Goal: Task Accomplishment & Management: Manage account settings

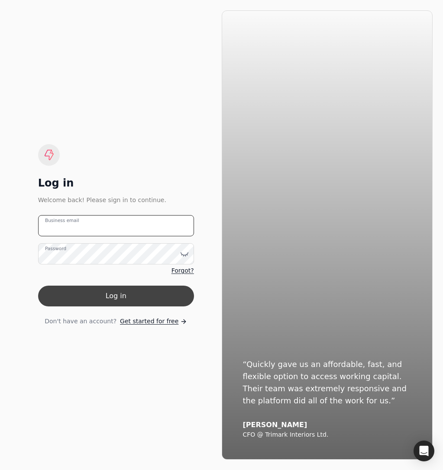
type email "[EMAIL_ADDRESS][DOMAIN_NAME]"
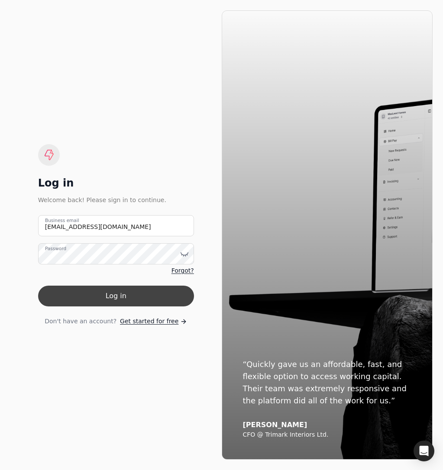
drag, startPoint x: 93, startPoint y: 298, endPoint x: 87, endPoint y: 275, distance: 23.6
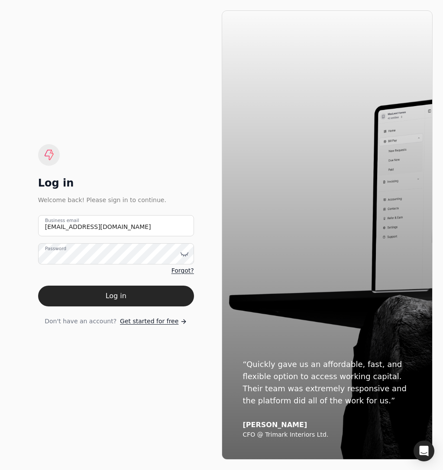
click at [92, 298] on button "Log in" at bounding box center [116, 296] width 156 height 21
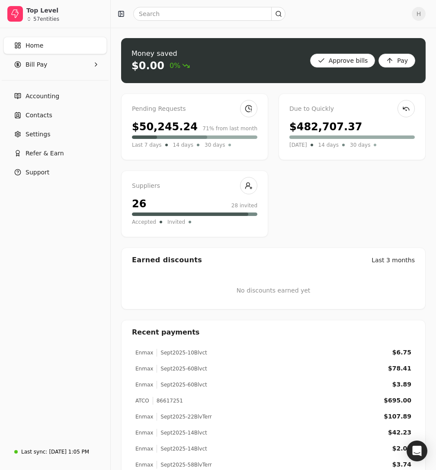
click at [334, 225] on div "Pending Requests $50,245.24 71% from last month Last 7 days 14 days 30 days Due…" at bounding box center [273, 165] width 305 height 144
click at [161, 131] on div "$50,245.24" at bounding box center [165, 127] width 66 height 16
click at [44, 65] on span "Bill Pay" at bounding box center [37, 64] width 22 height 9
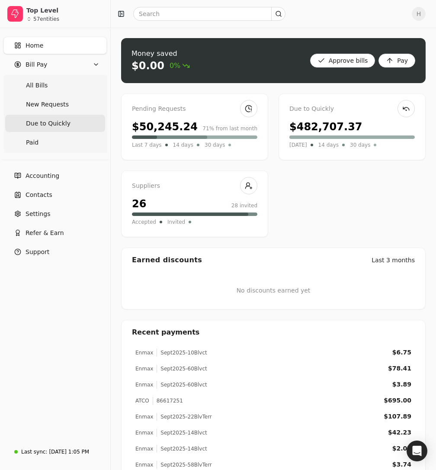
click at [40, 120] on span "Due to Quickly" at bounding box center [48, 123] width 45 height 9
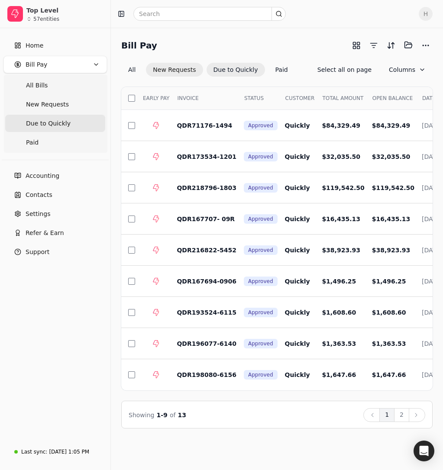
click at [175, 73] on button "New Requests" at bounding box center [174, 70] width 57 height 14
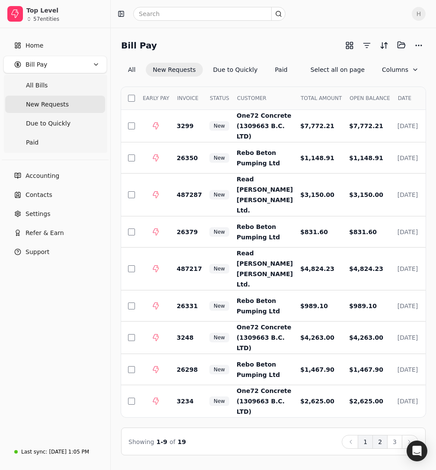
click at [382, 449] on button "2" at bounding box center [380, 442] width 15 height 14
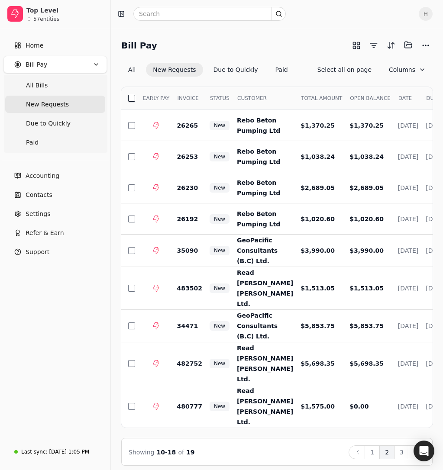
click at [132, 99] on button "button" at bounding box center [131, 98] width 7 height 7
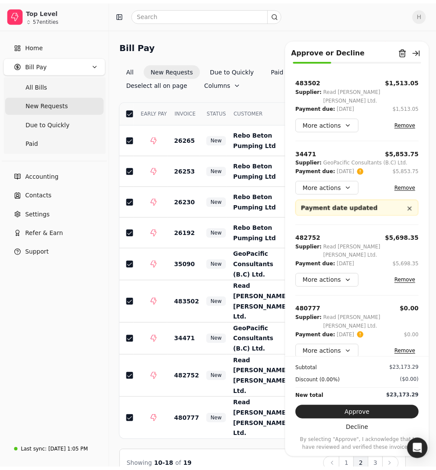
scroll to position [318, 0]
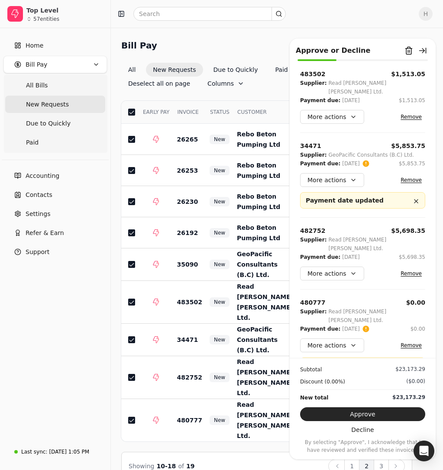
click at [132, 109] on button "button" at bounding box center [131, 112] width 7 height 7
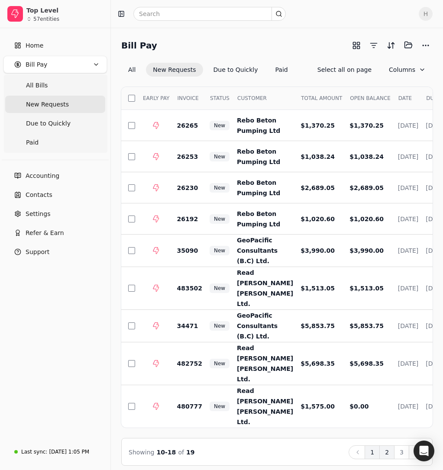
click at [372, 445] on button "1" at bounding box center [371, 452] width 15 height 14
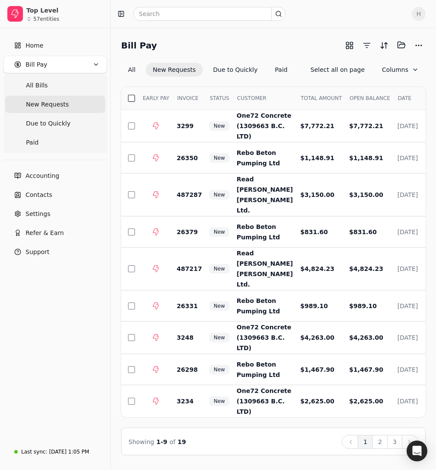
click at [130, 97] on button "button" at bounding box center [131, 98] width 7 height 7
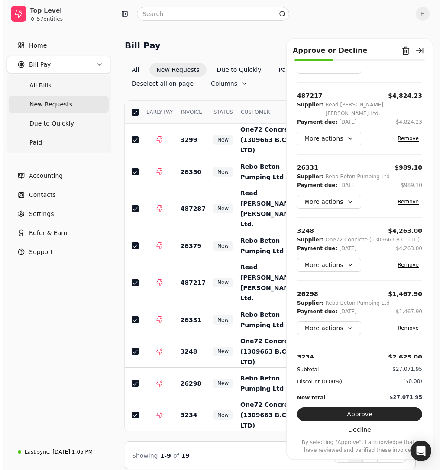
scroll to position [274, 0]
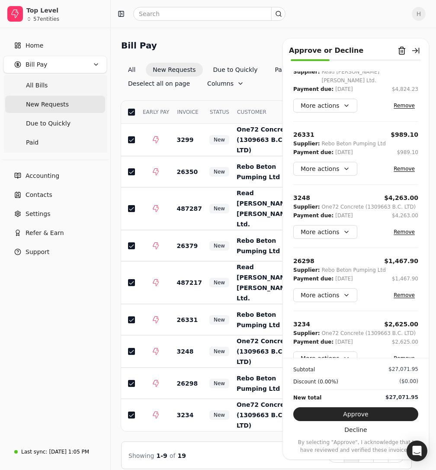
click at [133, 109] on button "button" at bounding box center [131, 112] width 7 height 7
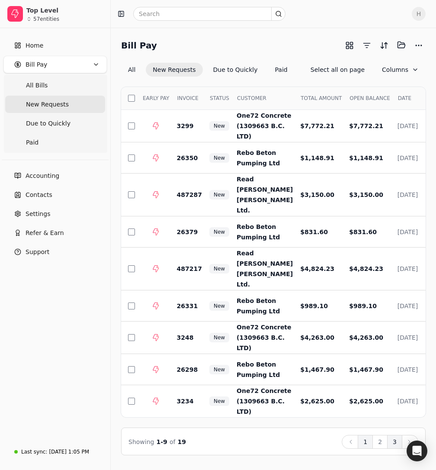
click at [393, 449] on button "3" at bounding box center [394, 442] width 15 height 14
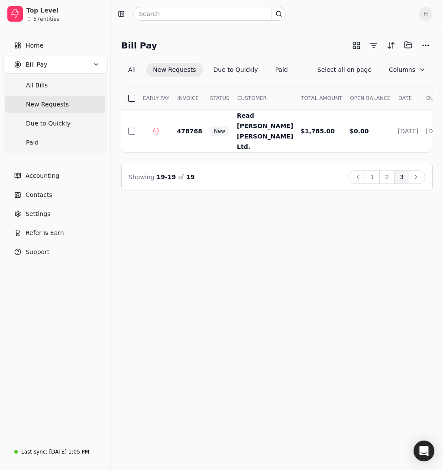
click at [130, 97] on button "button" at bounding box center [131, 98] width 7 height 7
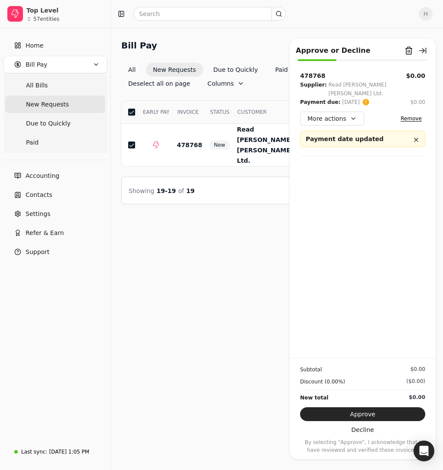
click at [130, 109] on button "button" at bounding box center [131, 112] width 7 height 7
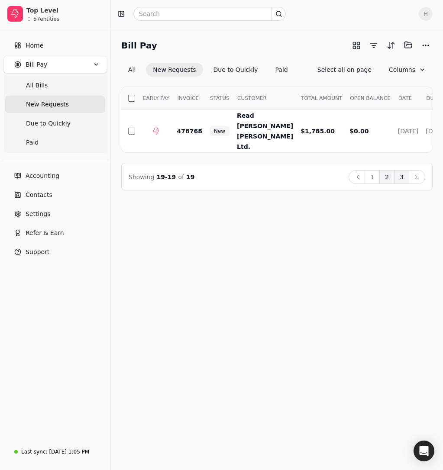
click at [388, 173] on button "2" at bounding box center [386, 177] width 15 height 14
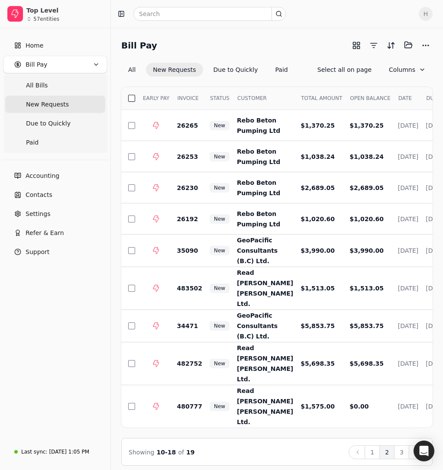
click at [132, 100] on button "button" at bounding box center [131, 98] width 7 height 7
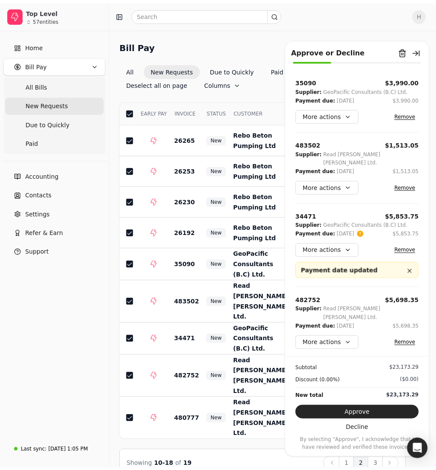
scroll to position [318, 0]
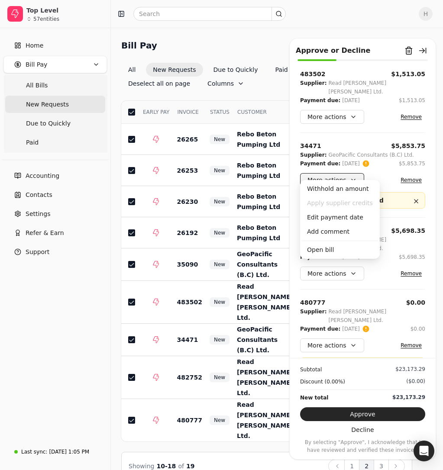
click at [347, 173] on button "More actions" at bounding box center [332, 180] width 64 height 14
click at [333, 248] on div "Open bill" at bounding box center [340, 250] width 76 height 14
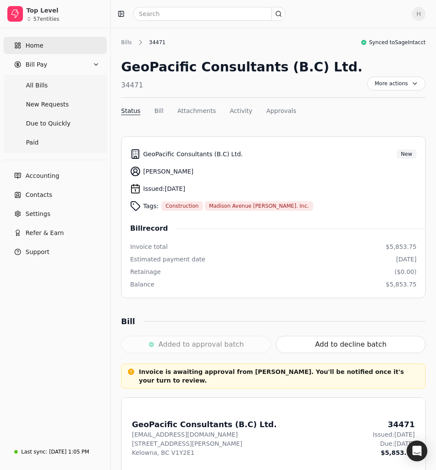
click at [49, 45] on link "Home" at bounding box center [54, 45] width 103 height 17
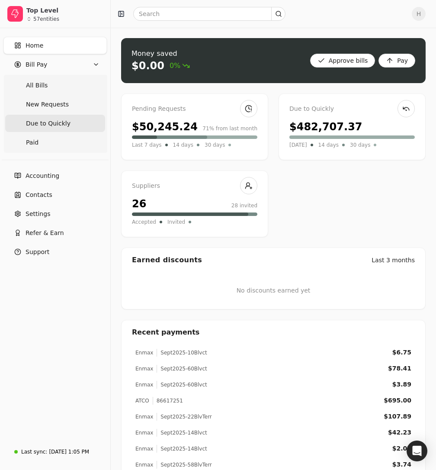
click at [61, 120] on span "Due to Quickly" at bounding box center [48, 123] width 45 height 9
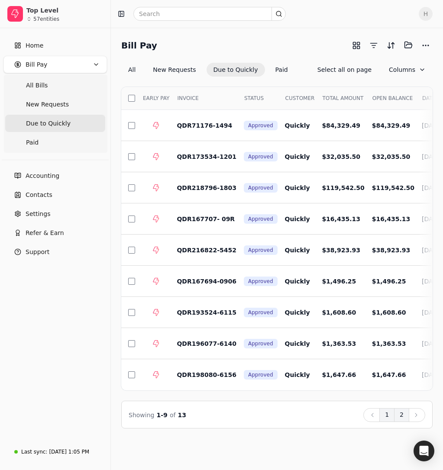
click at [399, 420] on button "2" at bounding box center [401, 415] width 15 height 14
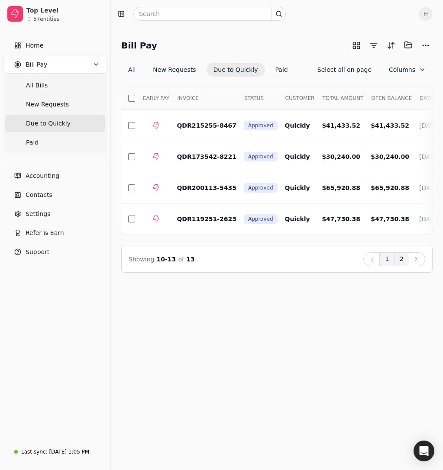
click at [385, 266] on button "1" at bounding box center [386, 259] width 15 height 14
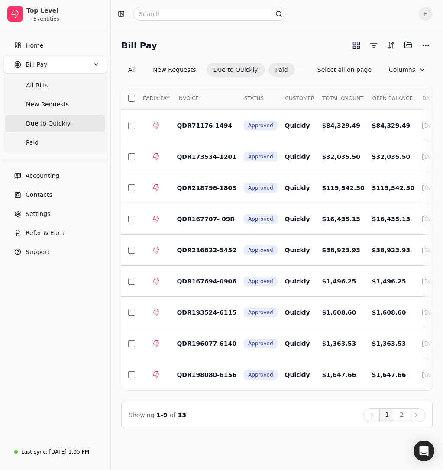
click at [268, 67] on button "Paid" at bounding box center [281, 70] width 26 height 14
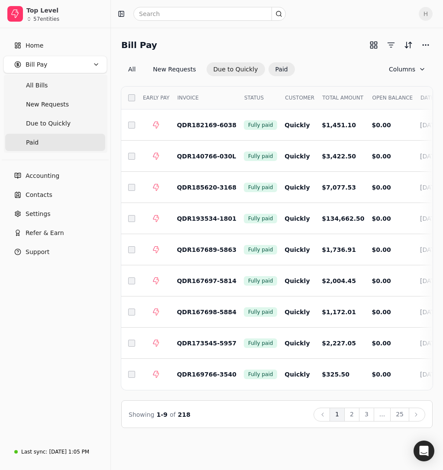
click at [237, 70] on button "Due to Quickly" at bounding box center [235, 69] width 58 height 14
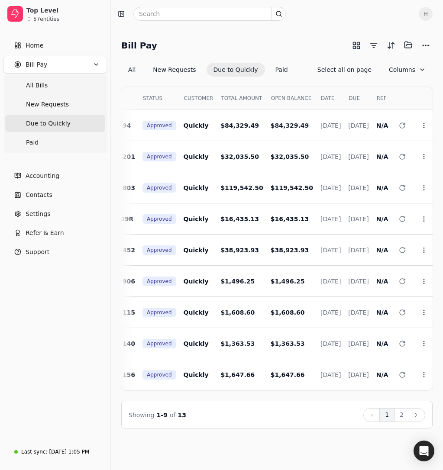
scroll to position [0, 109]
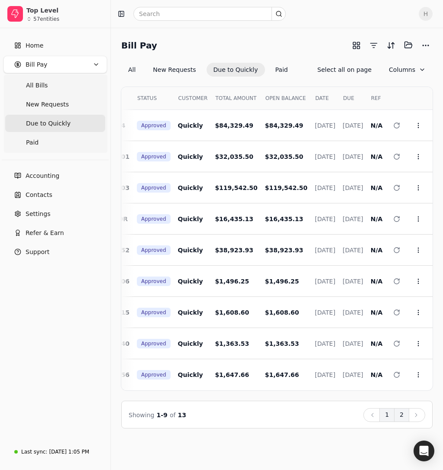
click at [401, 421] on button "2" at bounding box center [401, 415] width 15 height 14
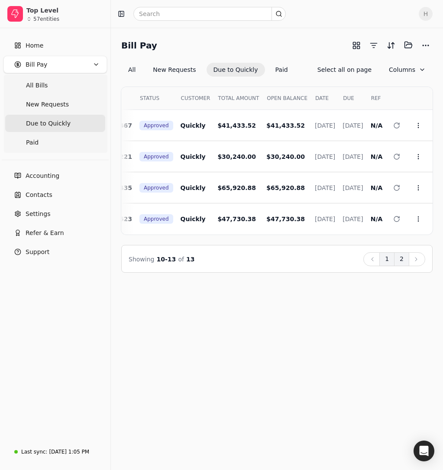
click at [386, 266] on button "1" at bounding box center [386, 259] width 15 height 14
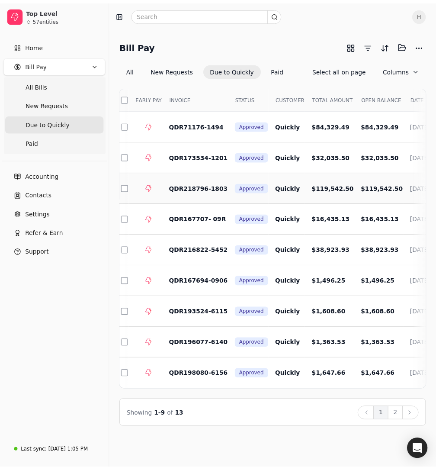
scroll to position [0, 4]
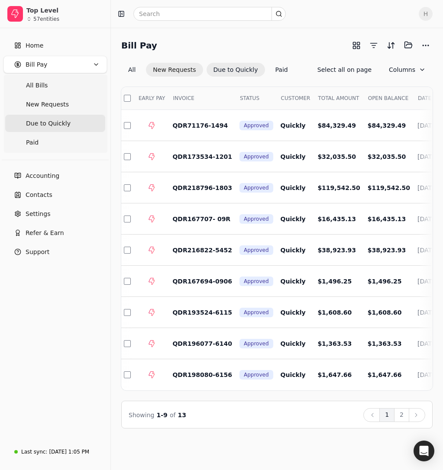
click at [174, 65] on button "New Requests" at bounding box center [174, 70] width 57 height 14
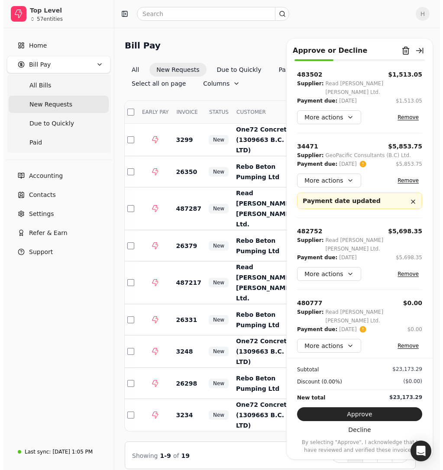
scroll to position [318, 0]
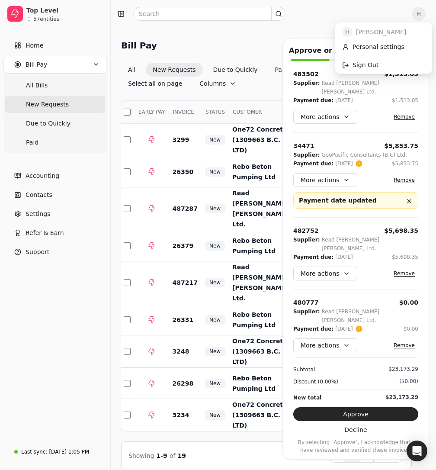
click at [424, 17] on span "H" at bounding box center [419, 14] width 14 height 14
drag, startPoint x: 383, startPoint y: 66, endPoint x: 341, endPoint y: 74, distance: 42.8
click at [383, 67] on link "Sign Out" at bounding box center [383, 65] width 93 height 14
